Goal: Submit feedback/report problem

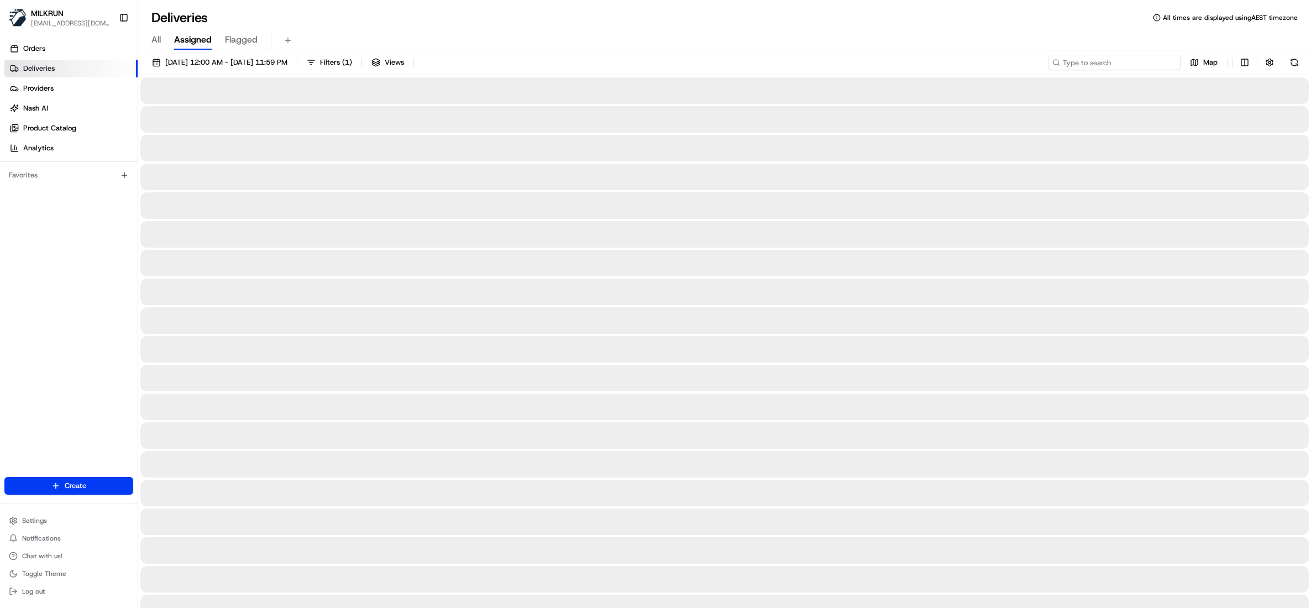
drag, startPoint x: 1117, startPoint y: 61, endPoint x: 1117, endPoint y: 70, distance: 9.4
click at [819, 61] on input at bounding box center [1114, 62] width 133 height 15
paste input "b151bb12-ed49-4238-bdf6-1fb38aa1a78c"
type input "b151bb12-ed49-4238-bdf6-1fb38aa1a78c"
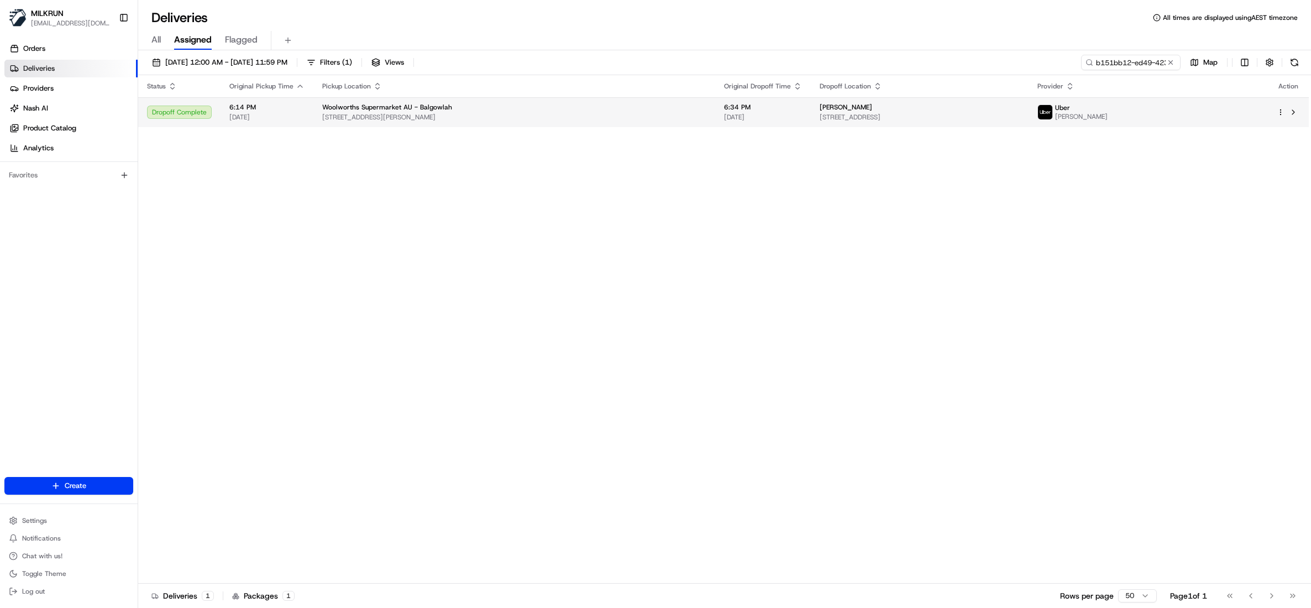
click at [819, 99] on td "[PERSON_NAME] [STREET_ADDRESS]" at bounding box center [920, 112] width 218 height 30
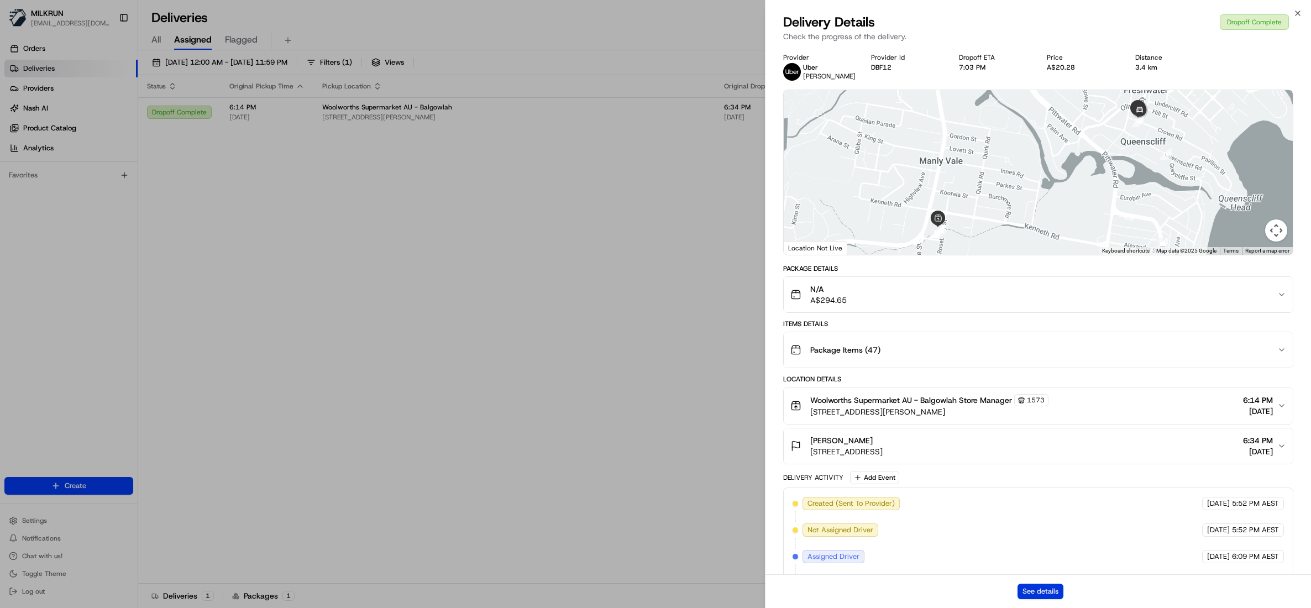
click at [819, 379] on button "See details" at bounding box center [1040, 591] width 46 height 15
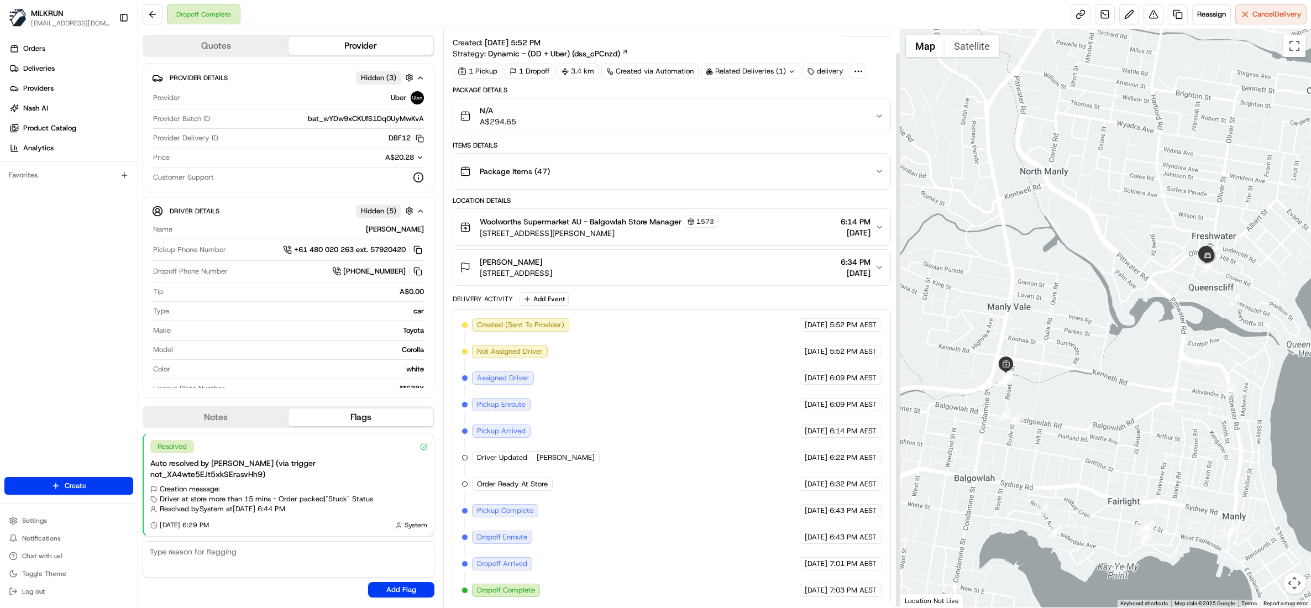
scroll to position [24, 0]
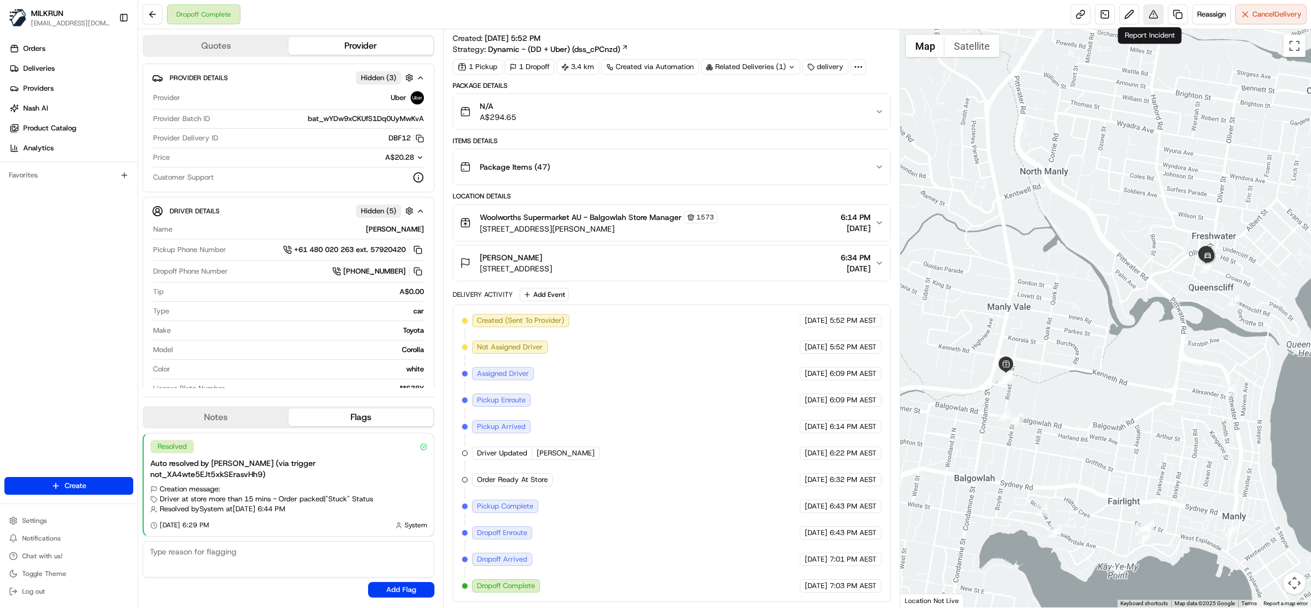
click at [1152, 19] on button at bounding box center [1153, 14] width 20 height 20
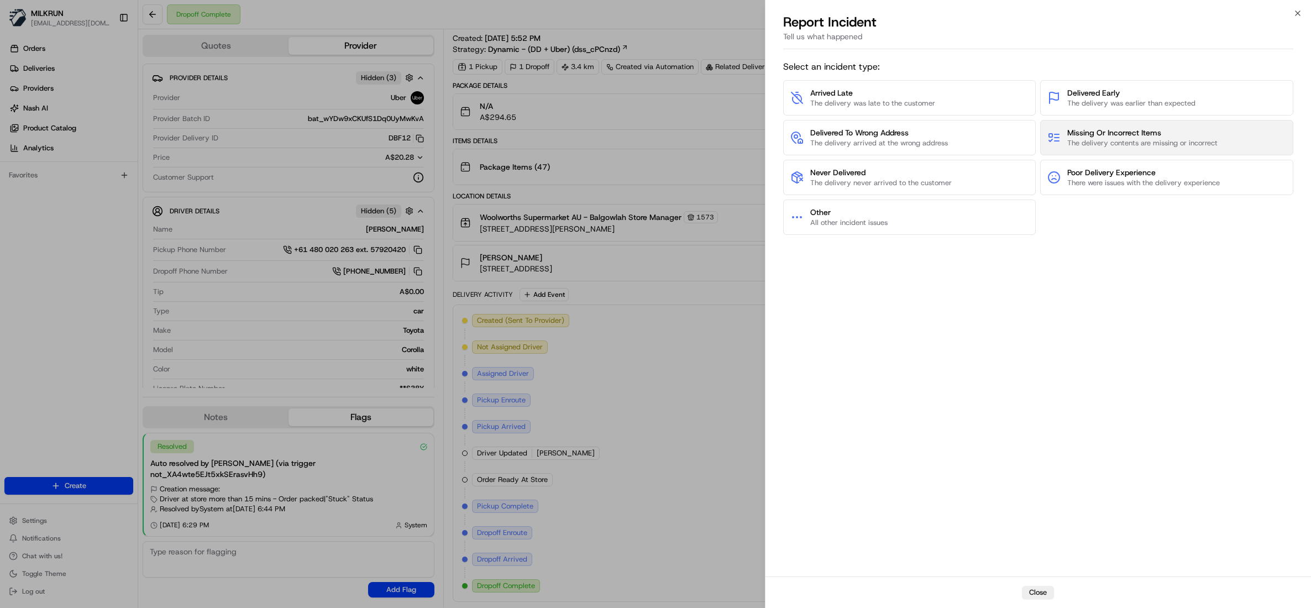
click at [1088, 141] on span "The delivery contents are missing or incorrect" at bounding box center [1142, 143] width 150 height 10
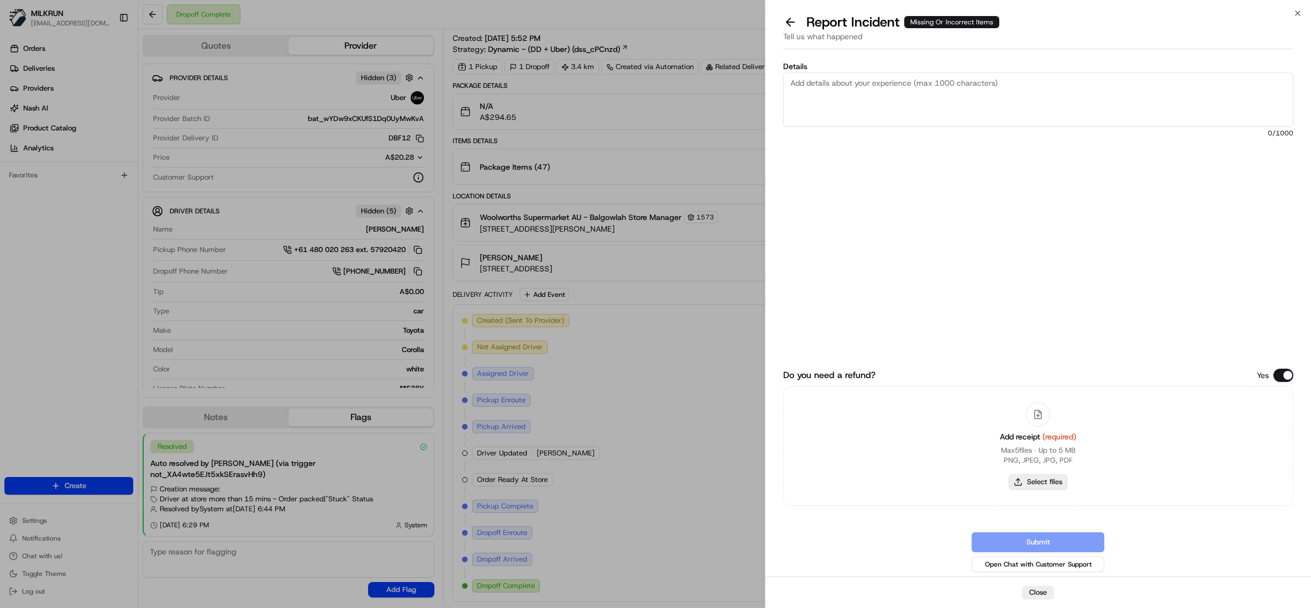
click at [1044, 479] on button "Select files" at bounding box center [1038, 481] width 59 height 15
type input "C:\fakepath\Chloe Eden.pdf"
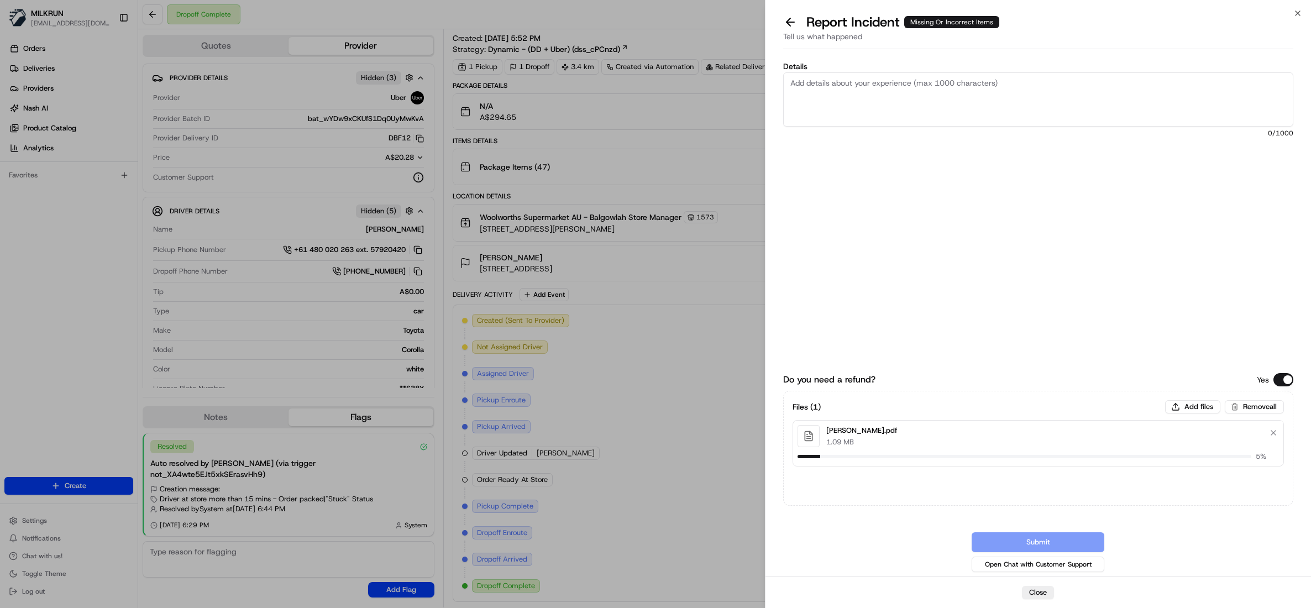
click at [837, 88] on textarea "Details" at bounding box center [1038, 99] width 510 height 54
type textarea "Hi Team, Please review and process BA, the customer did not receive her order n…"
click at [1040, 543] on button "Submit" at bounding box center [1038, 542] width 133 height 20
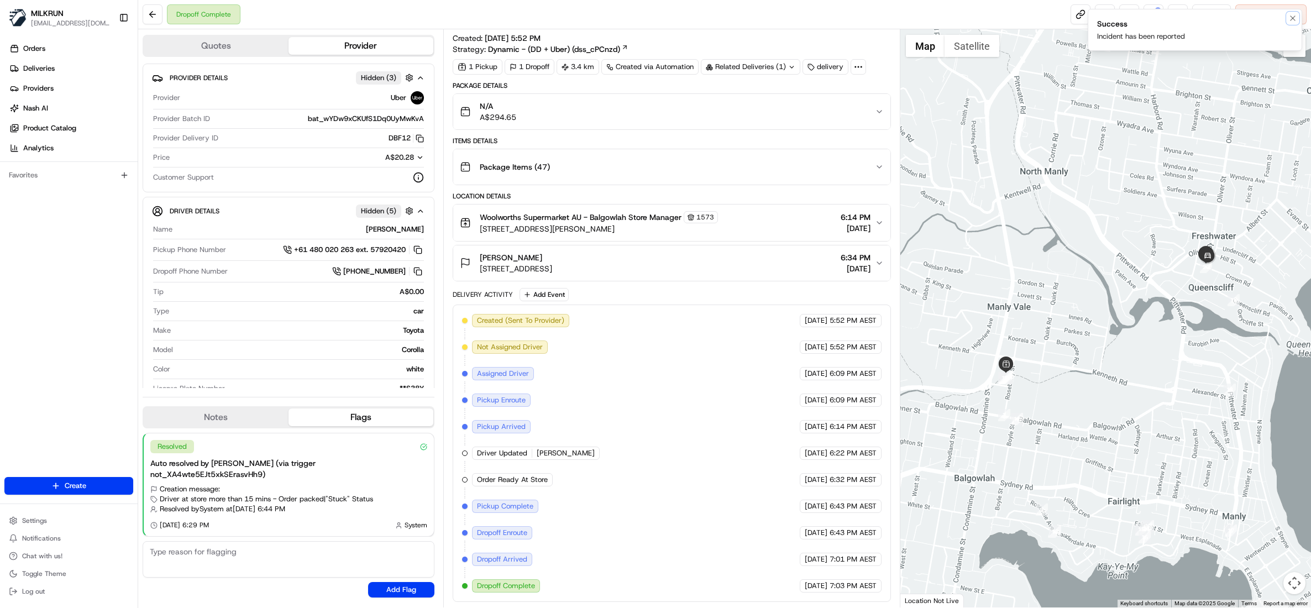
drag, startPoint x: 1294, startPoint y: 18, endPoint x: 1267, endPoint y: 23, distance: 27.6
click at [1293, 18] on icon "Notifications (F8)" at bounding box center [1292, 18] width 9 height 9
click at [1153, 14] on button at bounding box center [1153, 14] width 20 height 20
